Goal: Transaction & Acquisition: Purchase product/service

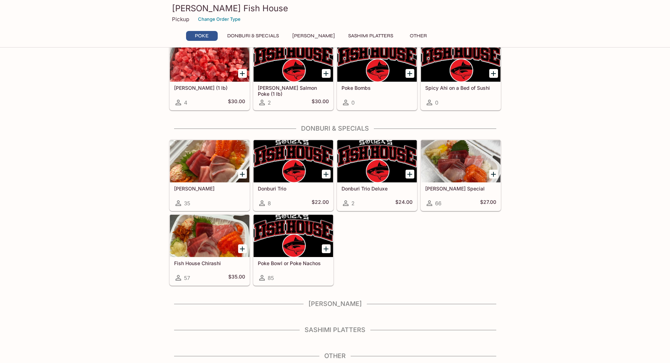
scroll to position [71, 0]
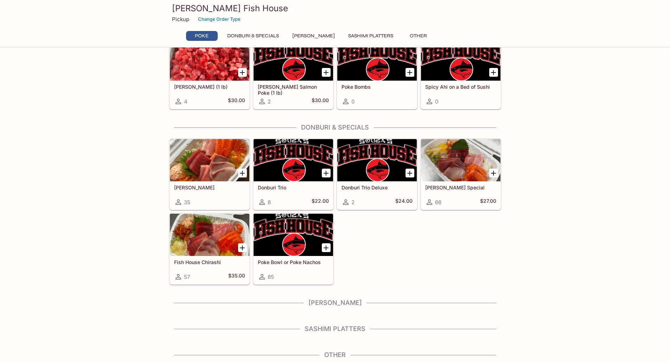
click at [347, 303] on h4 "[PERSON_NAME]" at bounding box center [335, 303] width 332 height 8
click at [351, 332] on h4 "Sashimi Platters" at bounding box center [335, 329] width 332 height 8
click at [352, 326] on h4 "Sashimi Platters" at bounding box center [335, 329] width 332 height 8
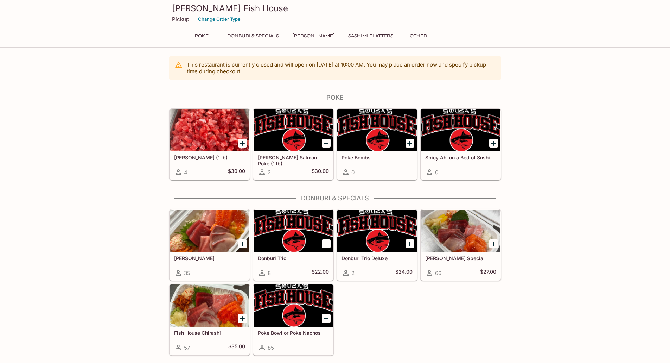
click at [290, 239] on div at bounding box center [293, 231] width 79 height 42
